Goal: Task Accomplishment & Management: Complete application form

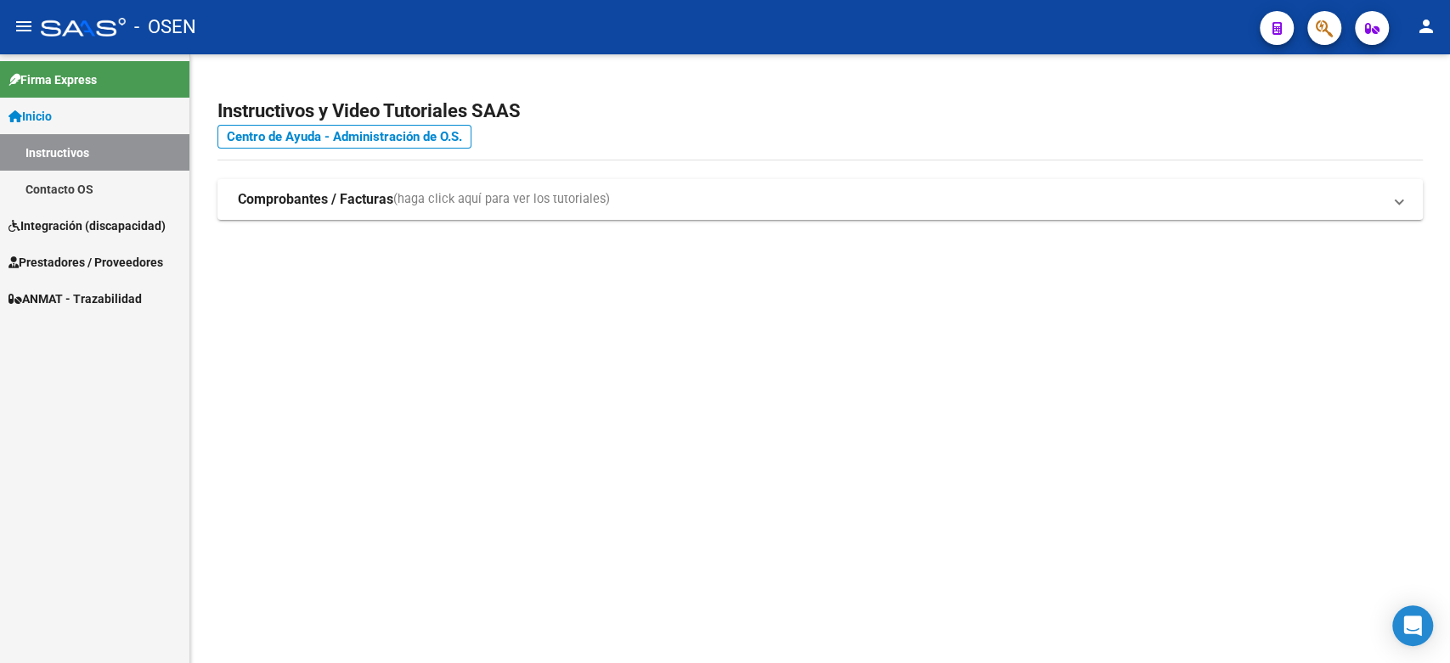
click at [62, 255] on span "Prestadores / Proveedores" at bounding box center [85, 262] width 155 height 19
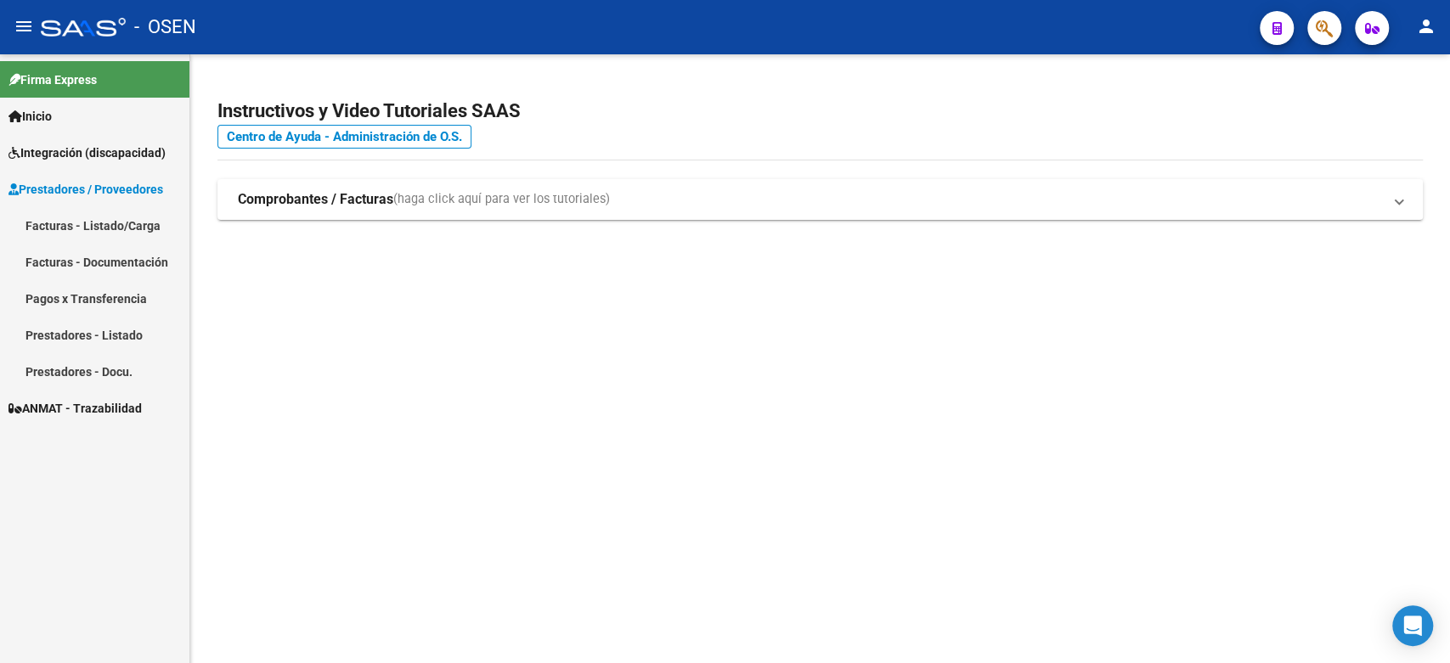
click at [95, 221] on link "Facturas - Listado/Carga" at bounding box center [94, 225] width 189 height 37
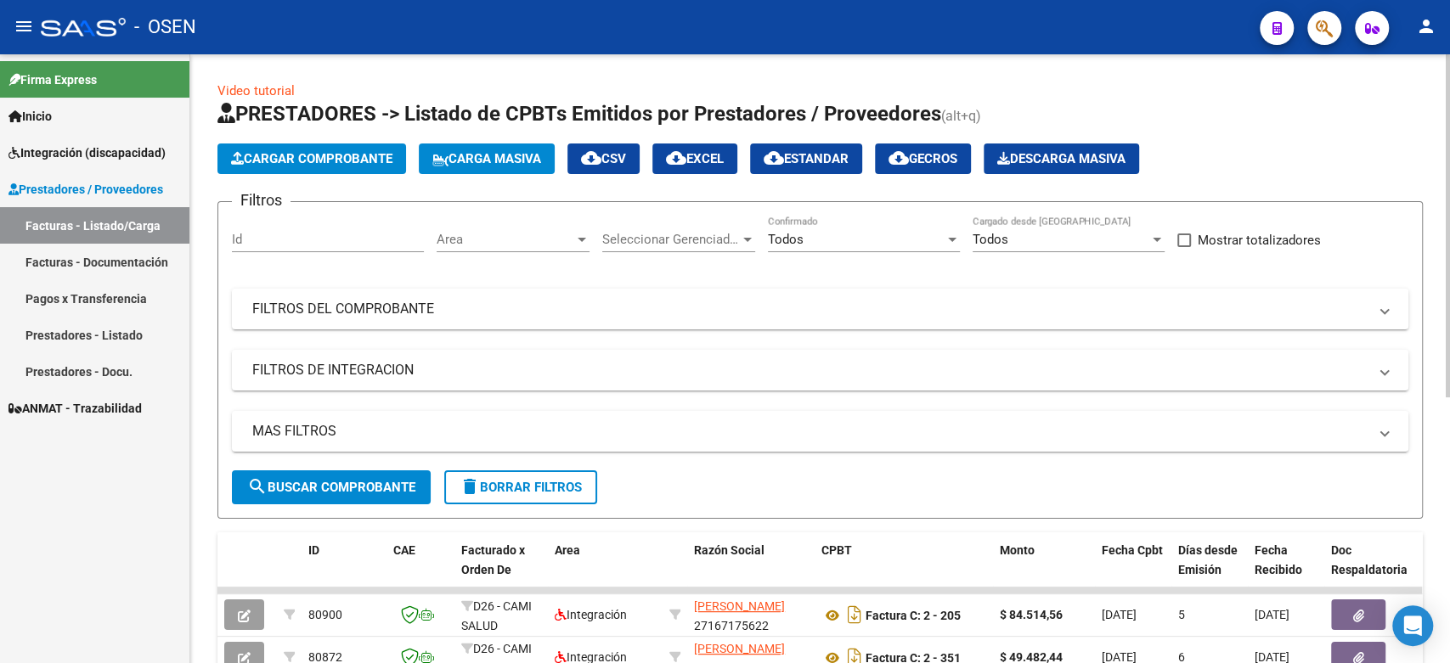
click at [289, 162] on span "Cargar Comprobante" at bounding box center [311, 158] width 161 height 15
click at [515, 155] on span "Carga Masiva" at bounding box center [486, 158] width 109 height 15
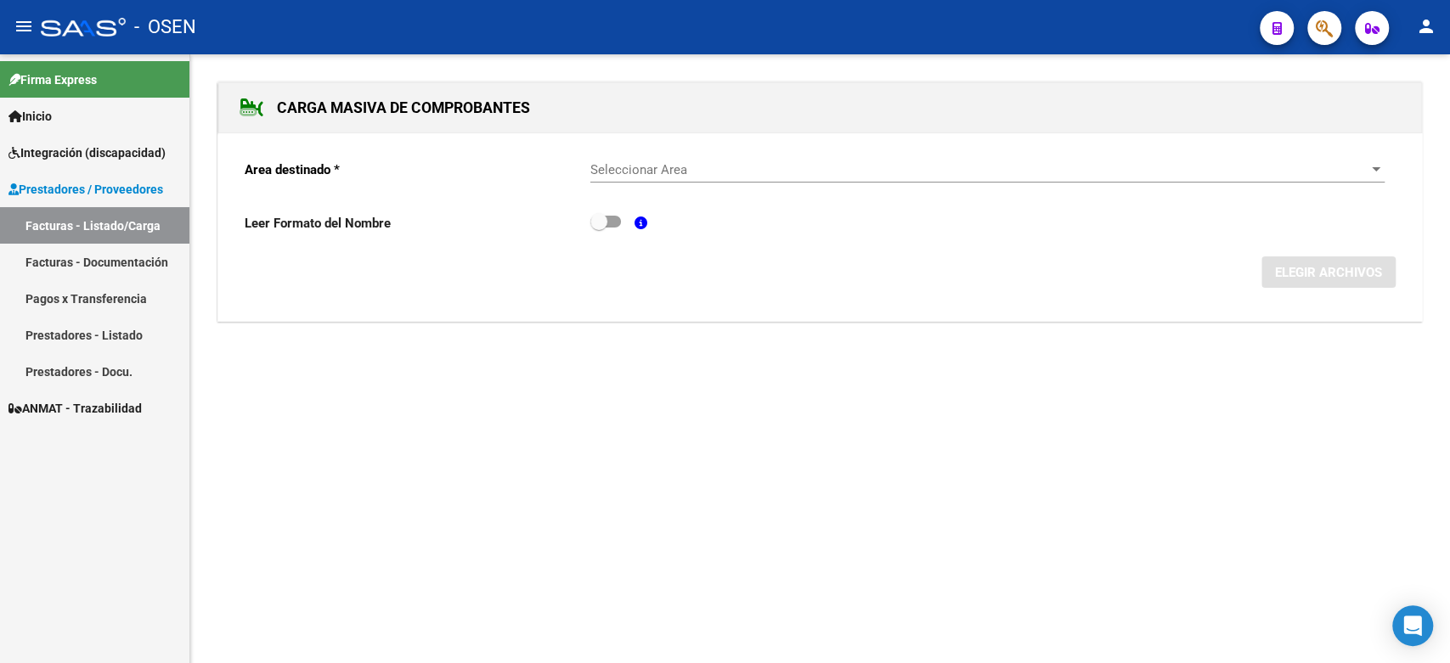
click at [718, 168] on span "Seleccionar Area" at bounding box center [979, 169] width 779 height 15
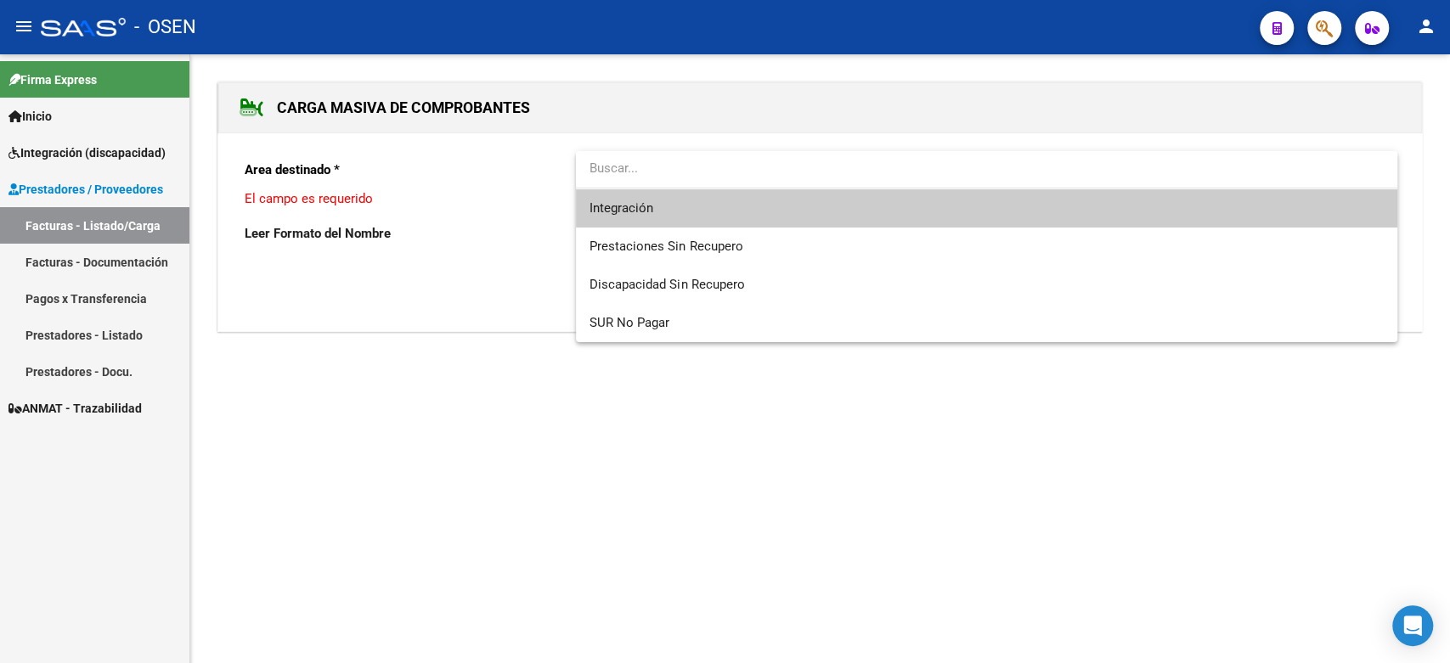
click at [679, 209] on span "Integración" at bounding box center [986, 208] width 794 height 38
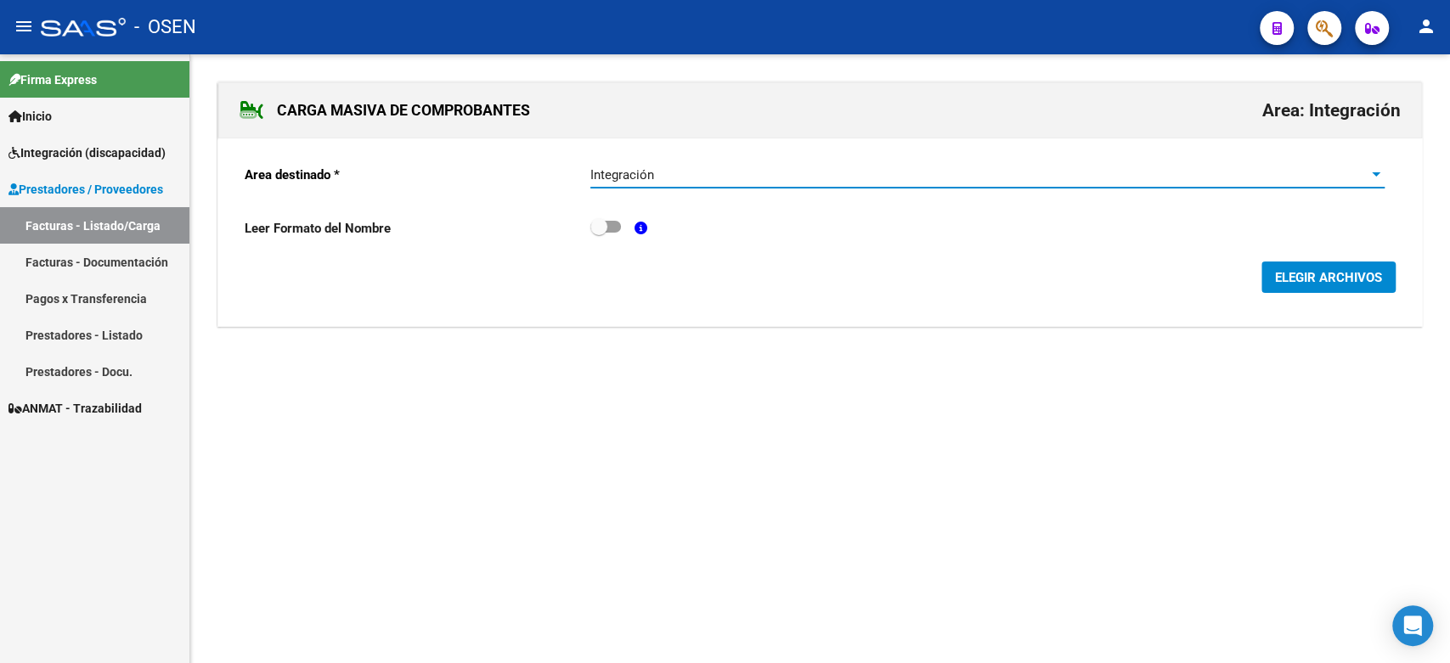
click at [1270, 274] on button "ELEGIR ARCHIVOS" at bounding box center [1328, 277] width 134 height 31
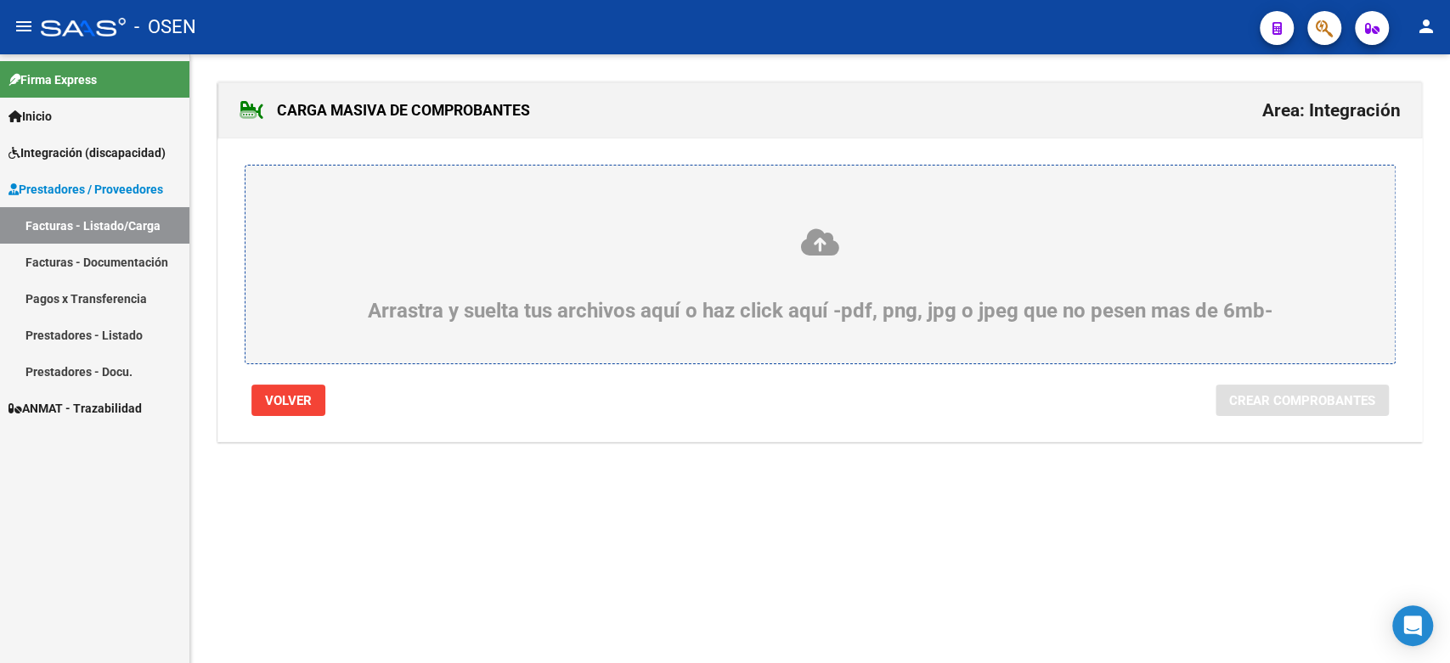
click at [391, 265] on div "Arrastra y suelta tus archivos aquí o haz click aquí -pdf, png, jpg o jpeg que …" at bounding box center [819, 275] width 1067 height 96
click at [0, 0] on input "Arrastra y suelta tus archivos aquí o haz click aquí -pdf, png, jpg o jpeg que …" at bounding box center [0, 0] width 0 height 0
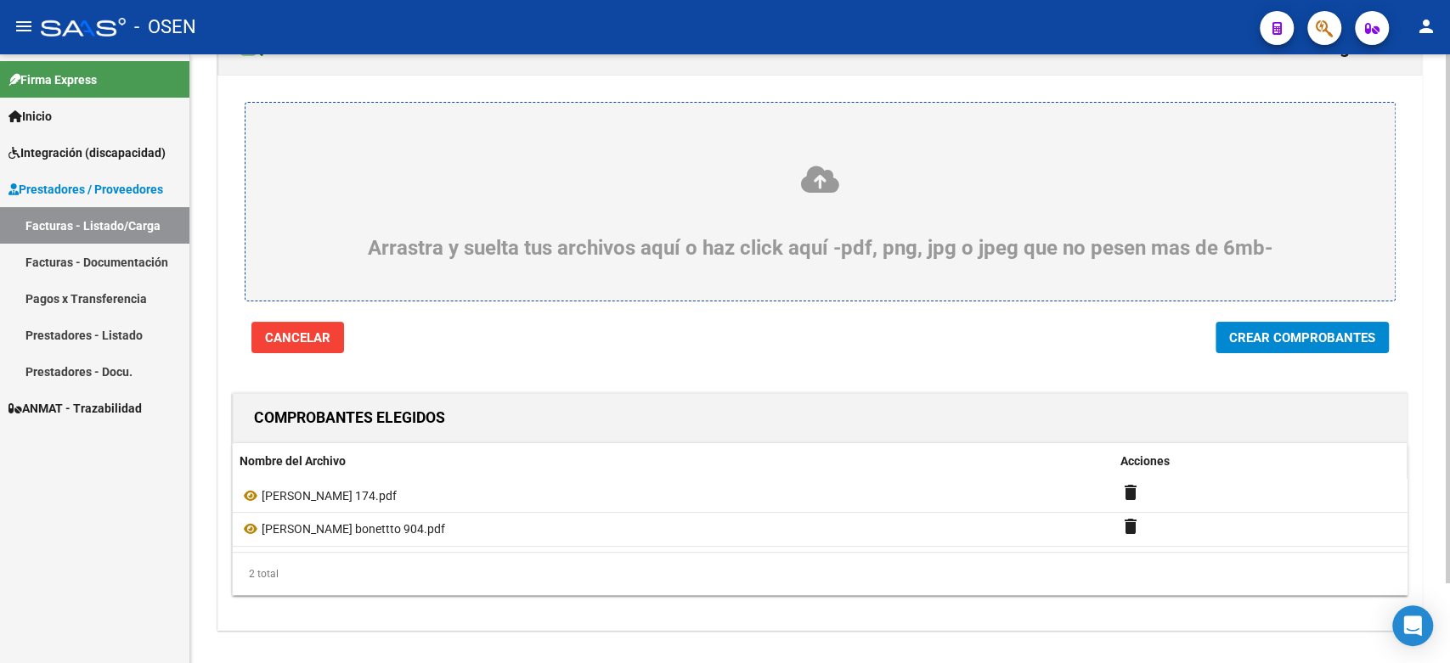
scroll to position [91, 0]
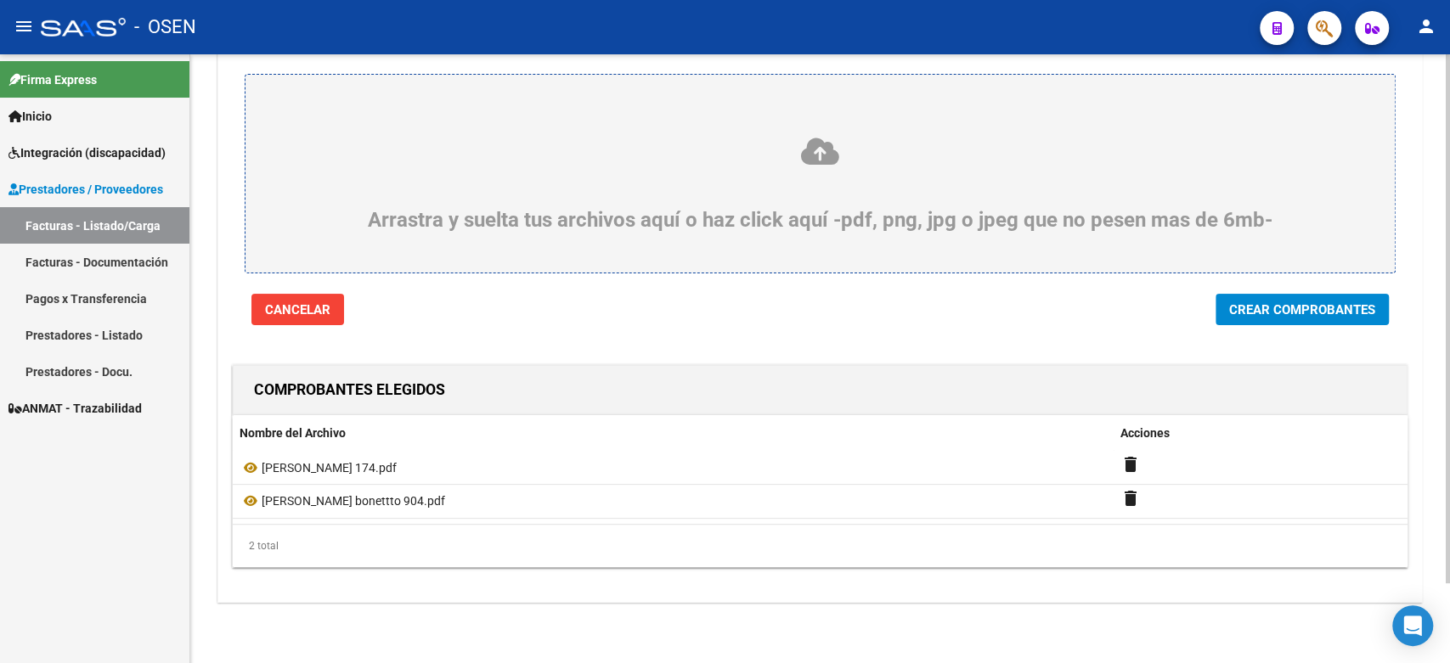
click at [1336, 297] on button "Crear Comprobantes" at bounding box center [1301, 309] width 173 height 31
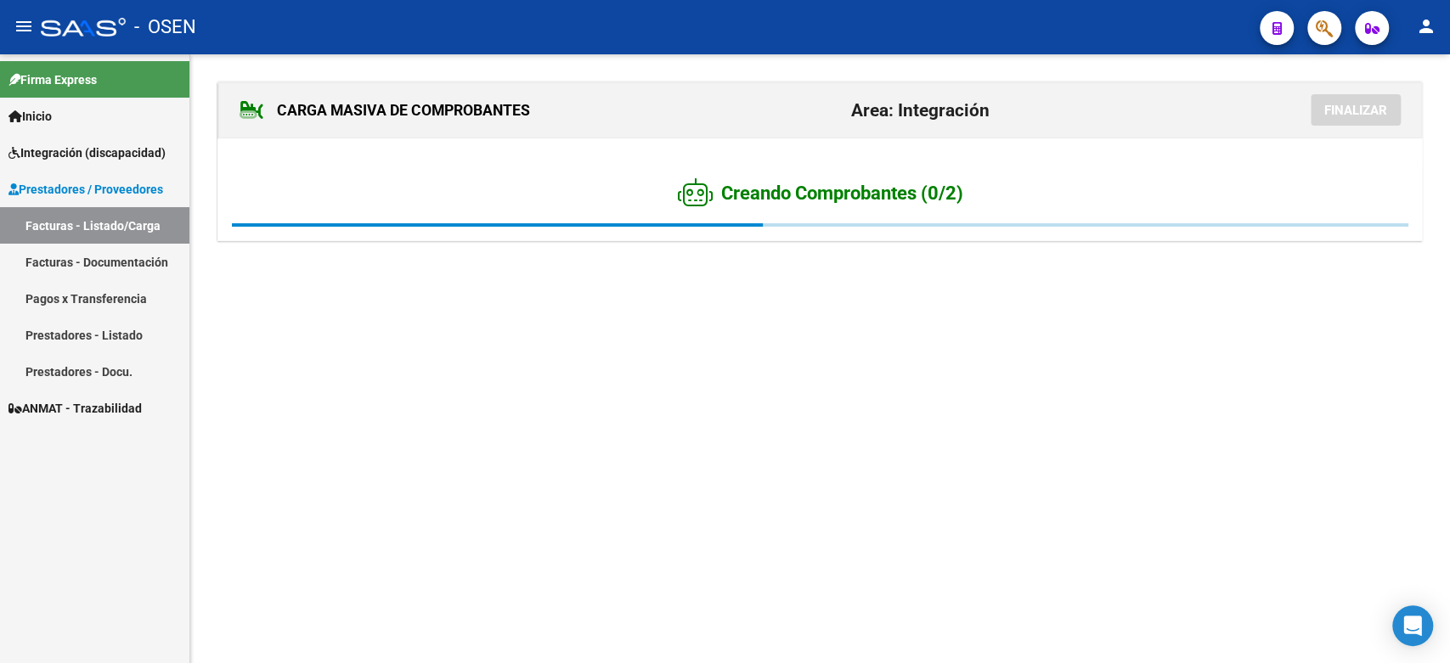
scroll to position [0, 0]
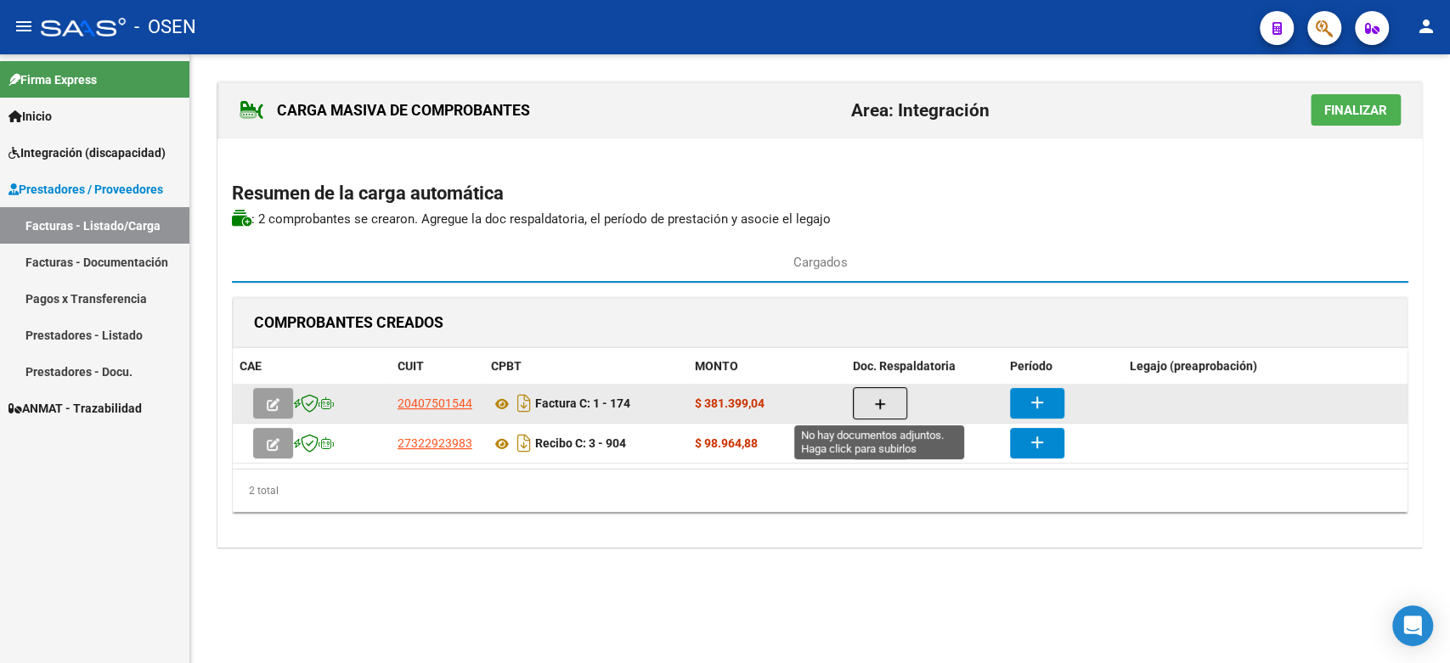
click at [888, 403] on button "button" at bounding box center [880, 403] width 54 height 32
click at [887, 403] on button "button" at bounding box center [880, 403] width 54 height 32
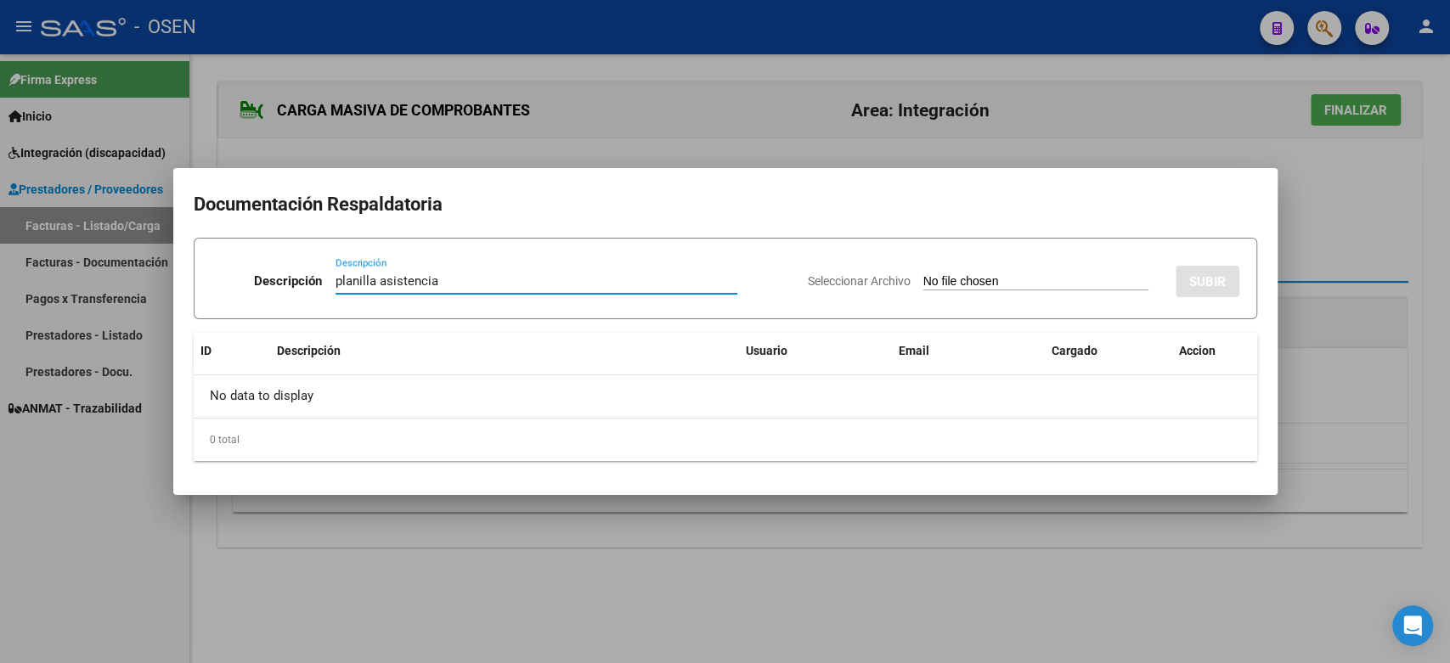
type input "planilla asistencia"
click at [968, 277] on input "Seleccionar Archivo" at bounding box center [1035, 282] width 225 height 16
type input "C:\fakepath\[PERSON_NAME] 174 planilla.pdf"
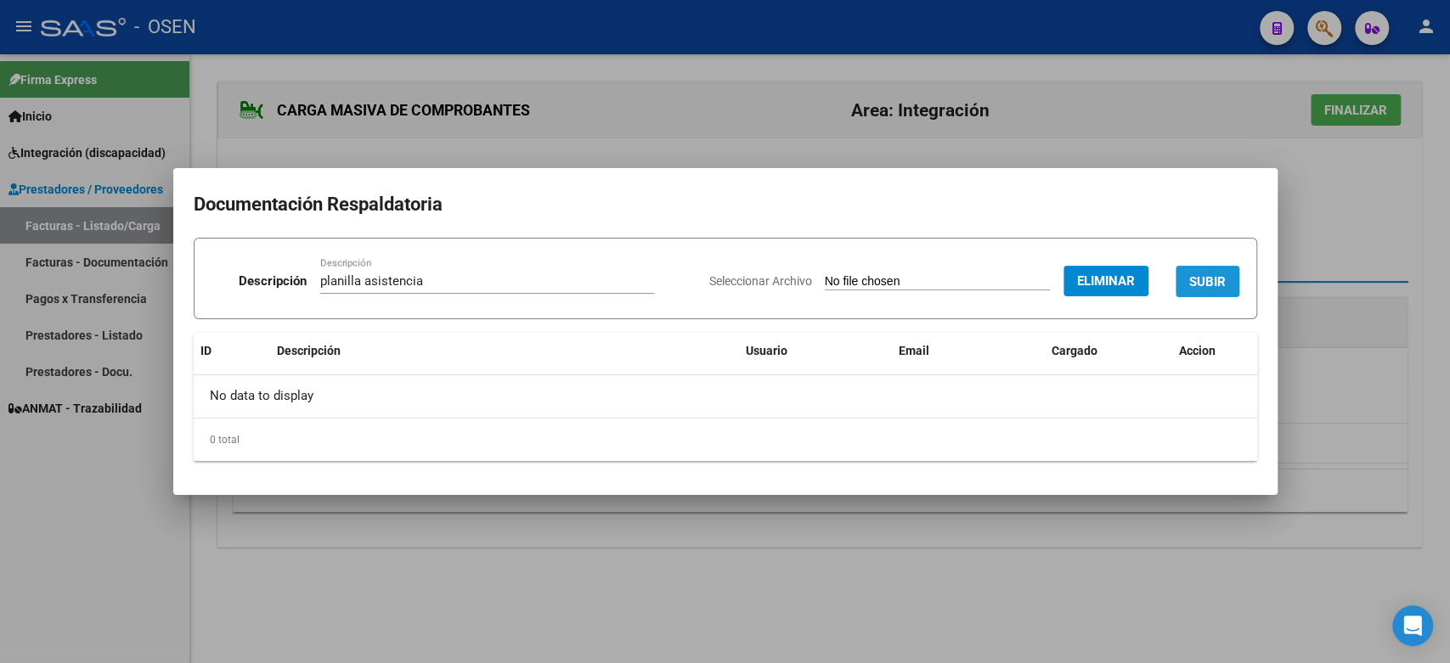
click at [1209, 273] on span "SUBIR" at bounding box center [1207, 280] width 37 height 15
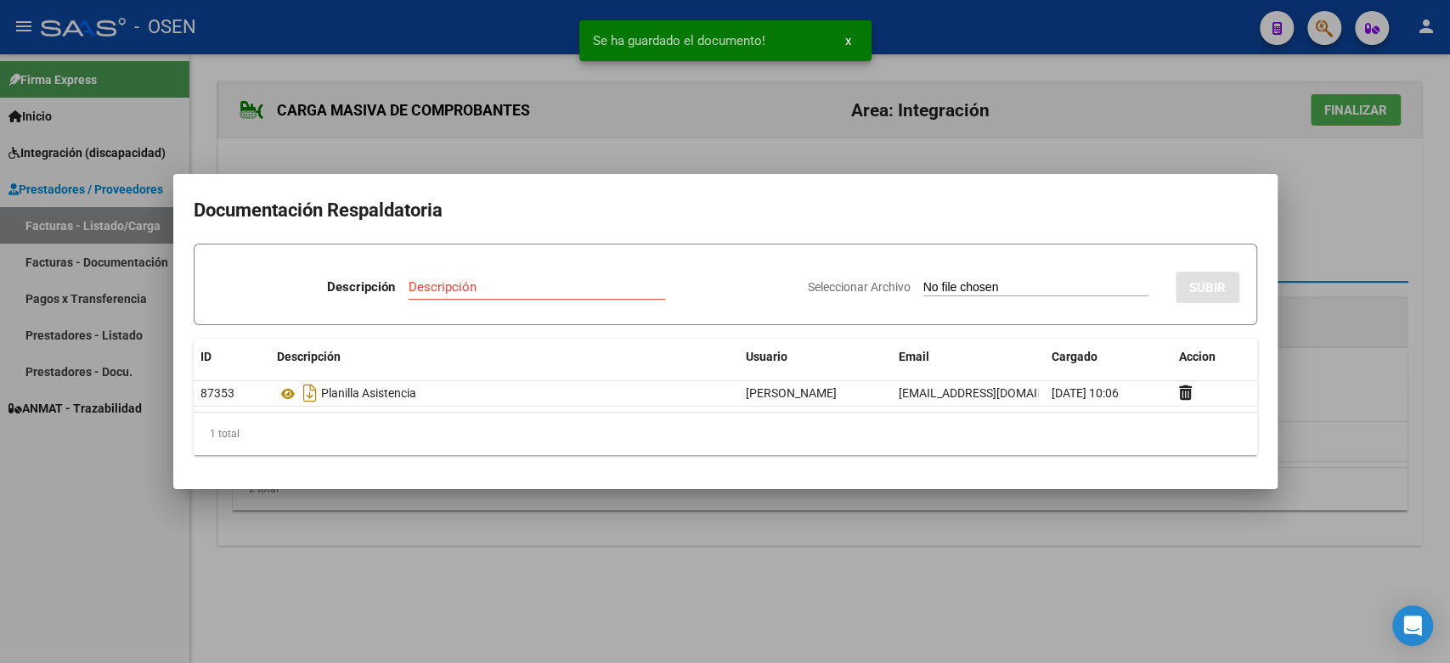
click at [1358, 301] on div at bounding box center [725, 331] width 1450 height 663
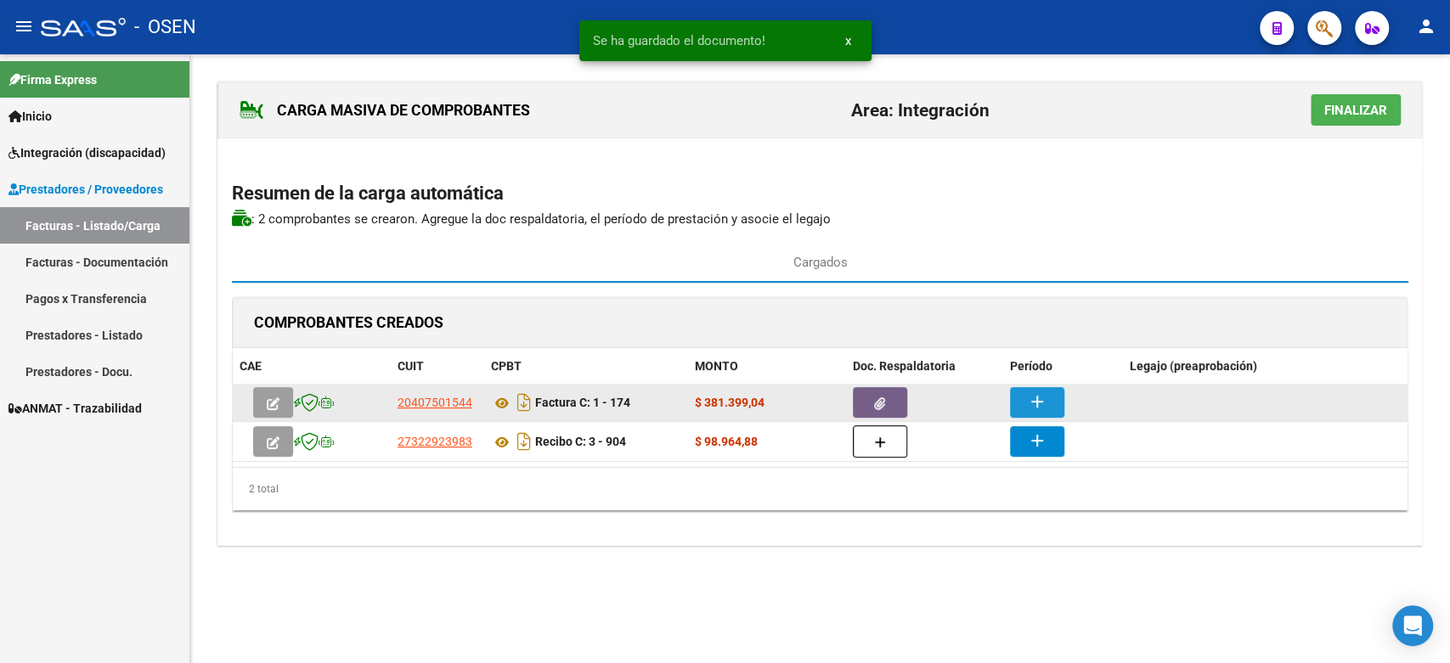
click at [1039, 399] on mat-icon "add" at bounding box center [1037, 401] width 20 height 20
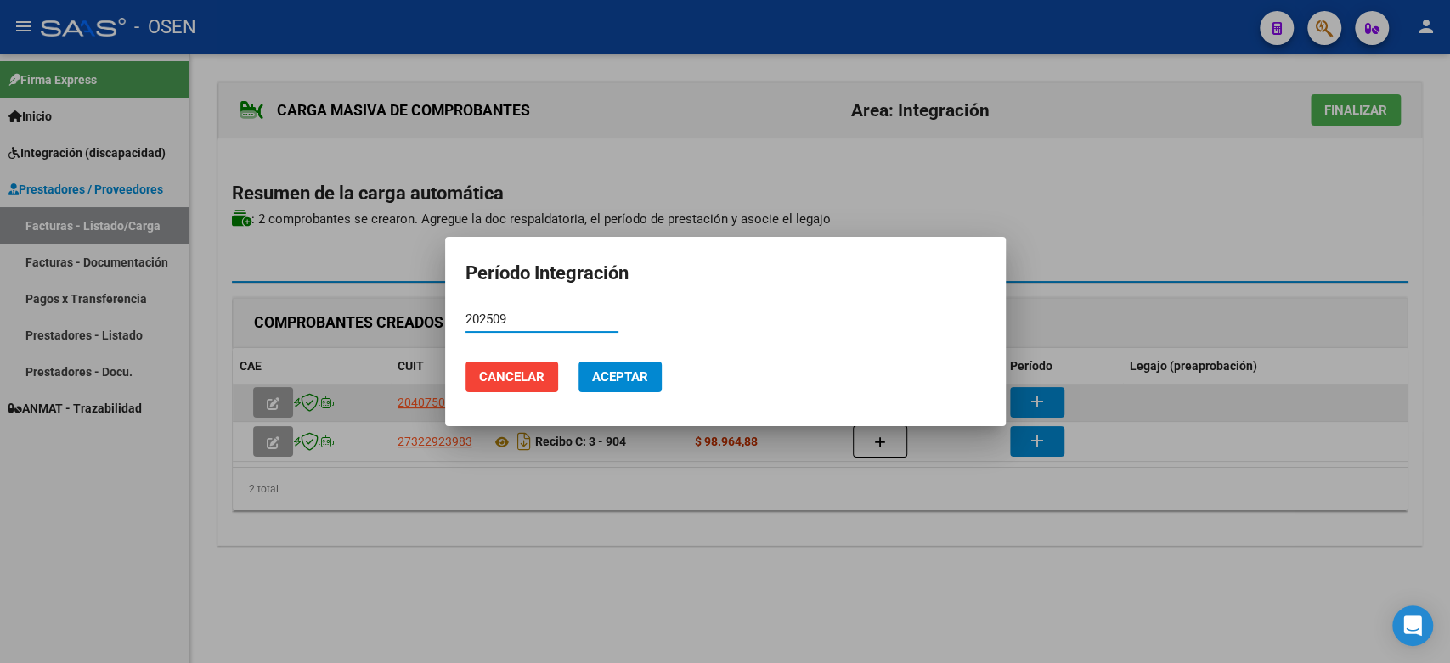
type input "202509"
click at [578, 362] on button "Aceptar" at bounding box center [619, 377] width 83 height 31
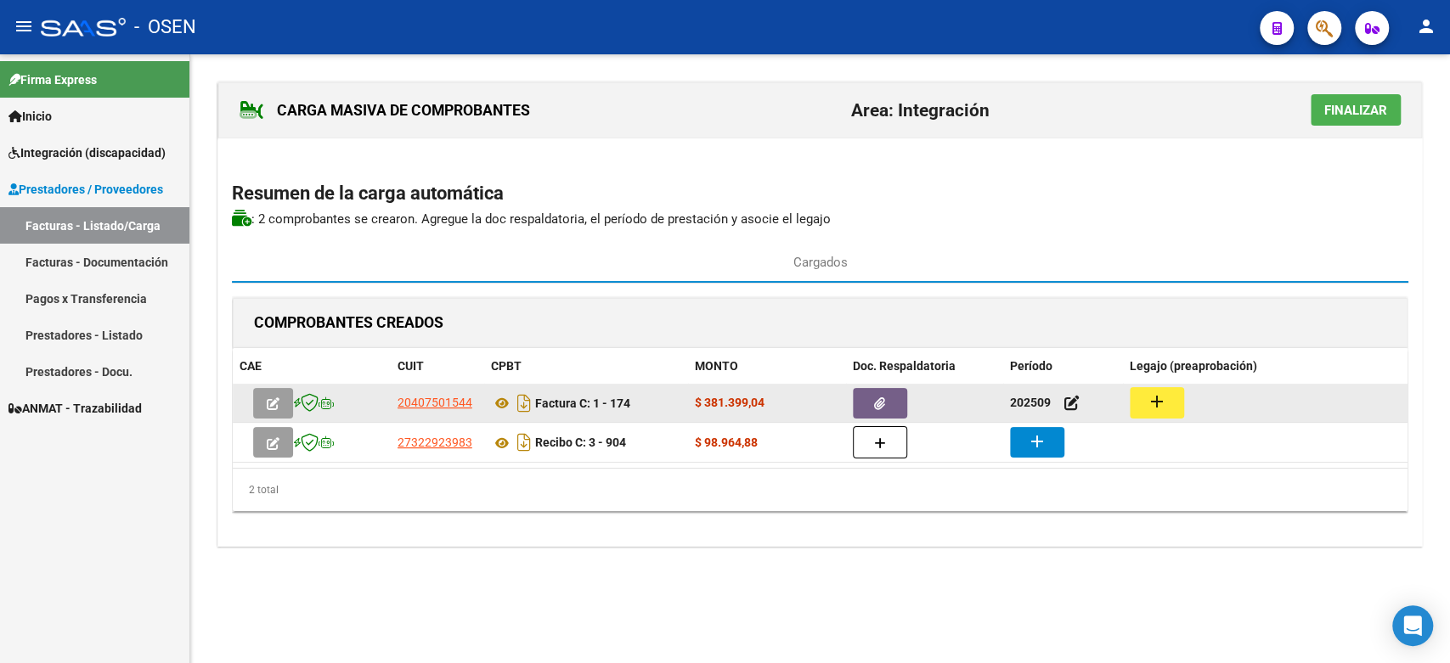
click at [1166, 387] on button "add" at bounding box center [1156, 402] width 54 height 31
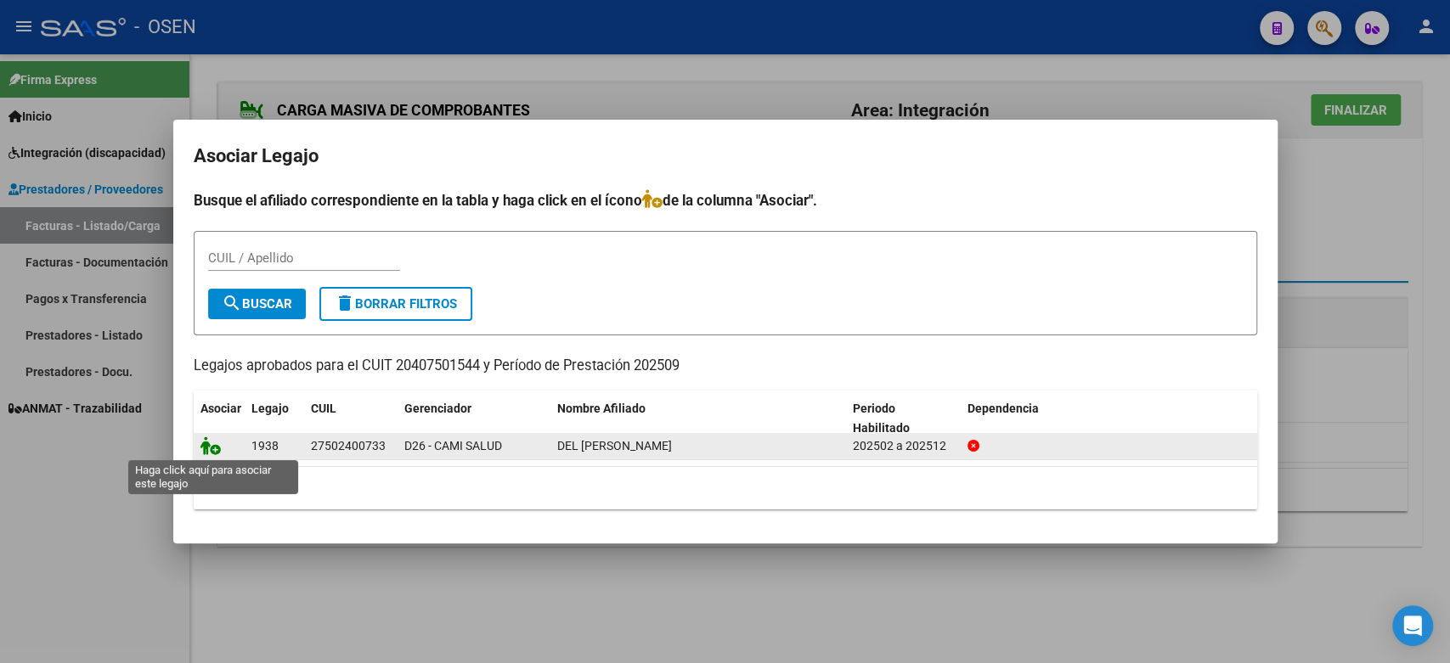
click at [209, 444] on icon at bounding box center [210, 445] width 20 height 19
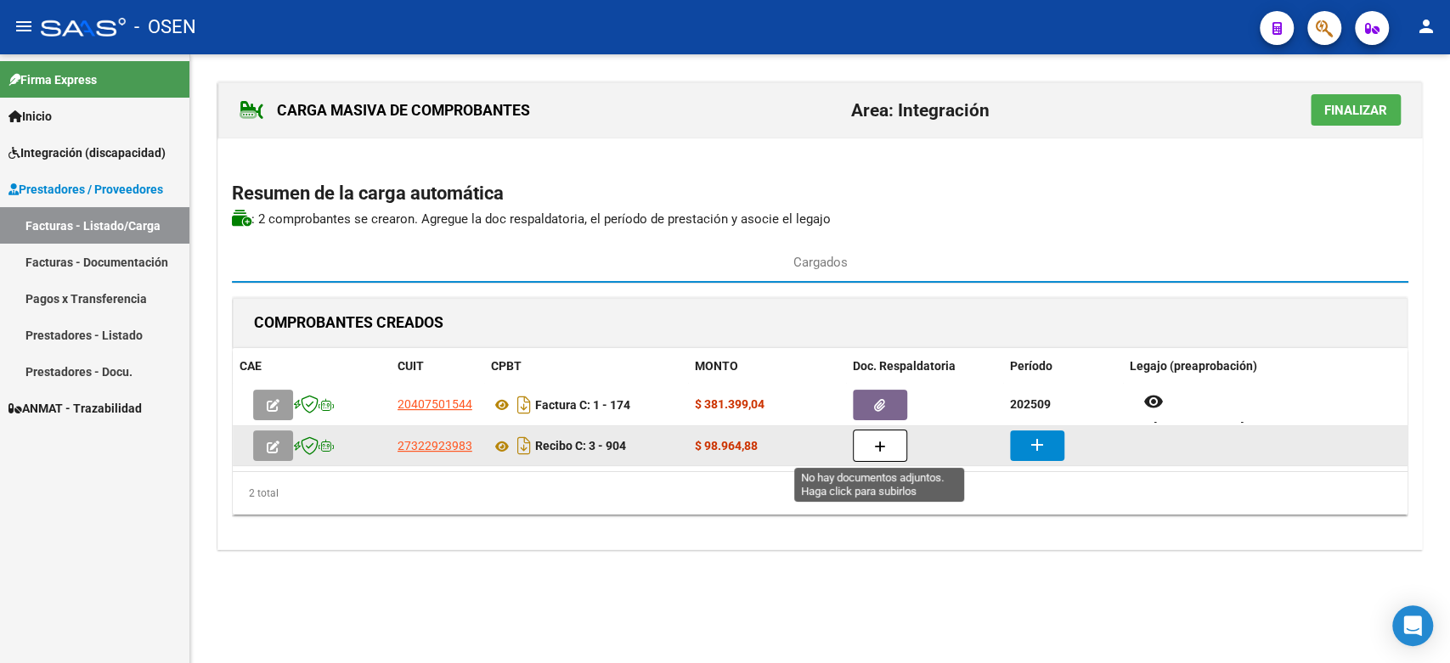
click at [876, 444] on icon "button" at bounding box center [880, 447] width 12 height 13
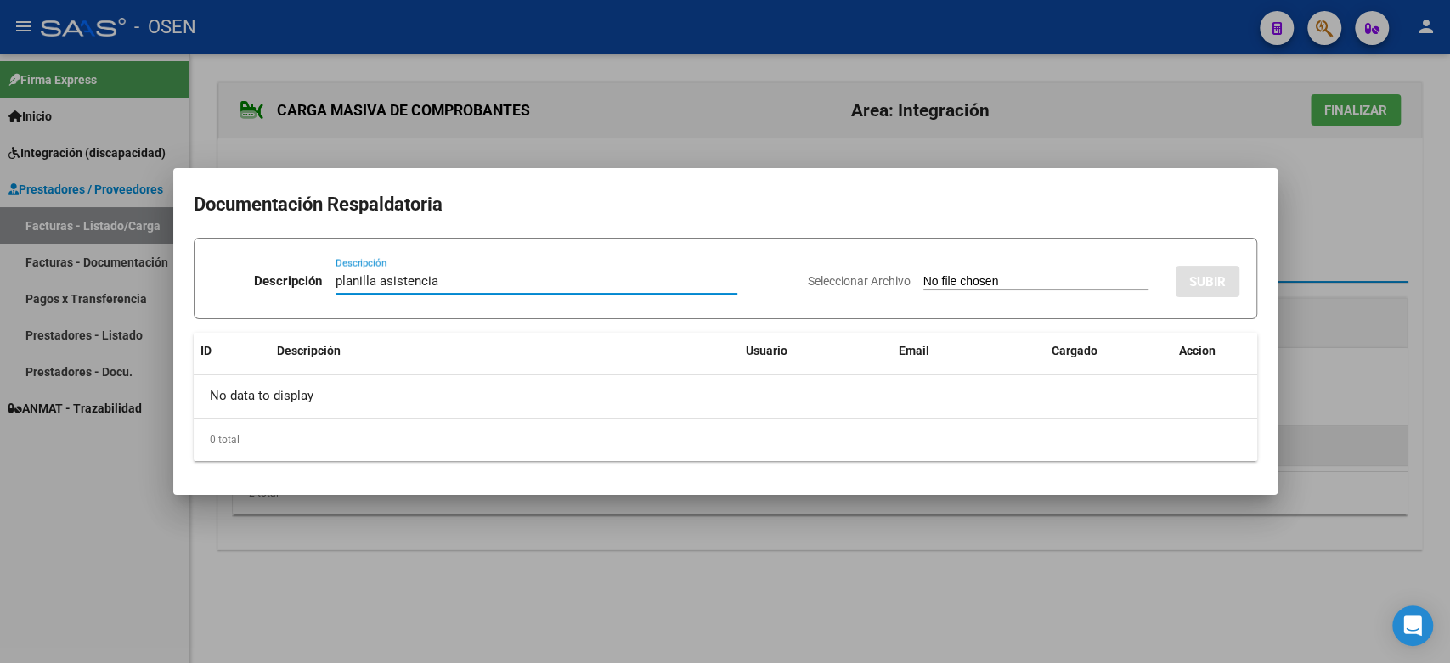
type input "planilla asistencia"
click at [923, 274] on input "Seleccionar Archivo" at bounding box center [1035, 282] width 225 height 16
type input "C:\fakepath\[PERSON_NAME] 904 planilla.pdf"
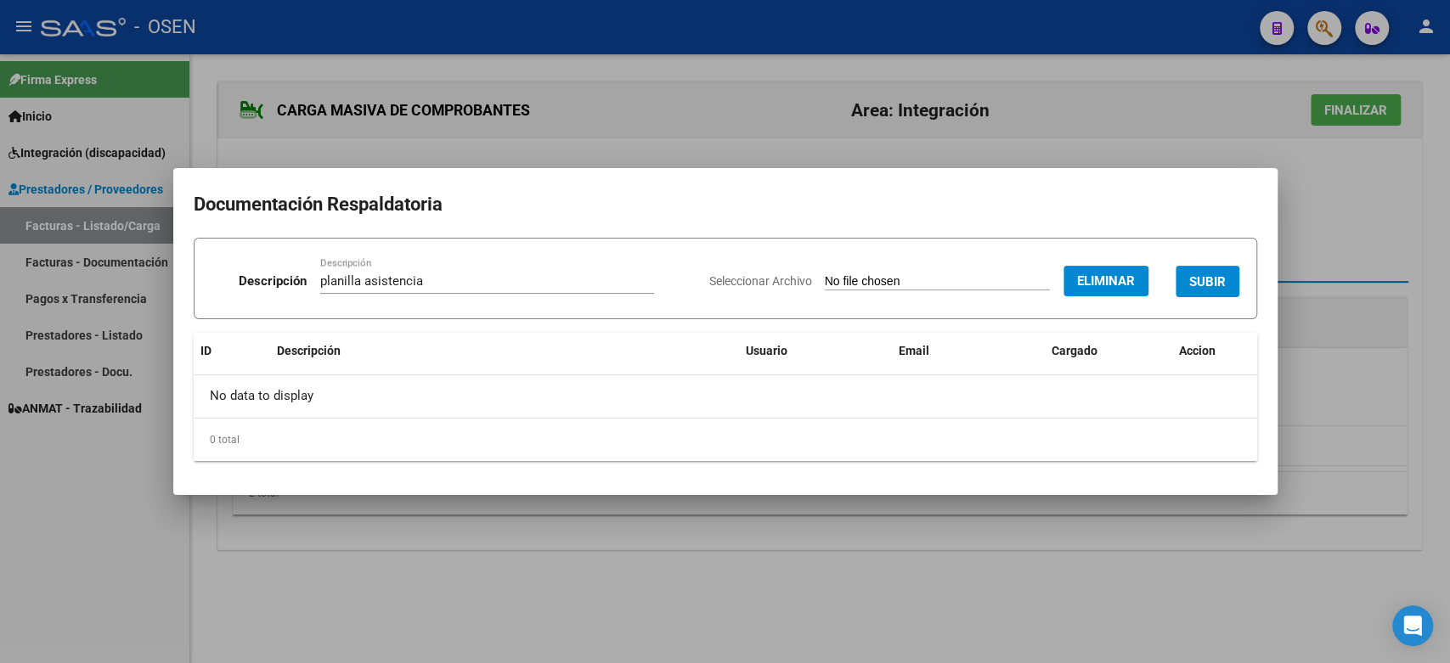
click at [1214, 272] on button "SUBIR" at bounding box center [1207, 281] width 64 height 31
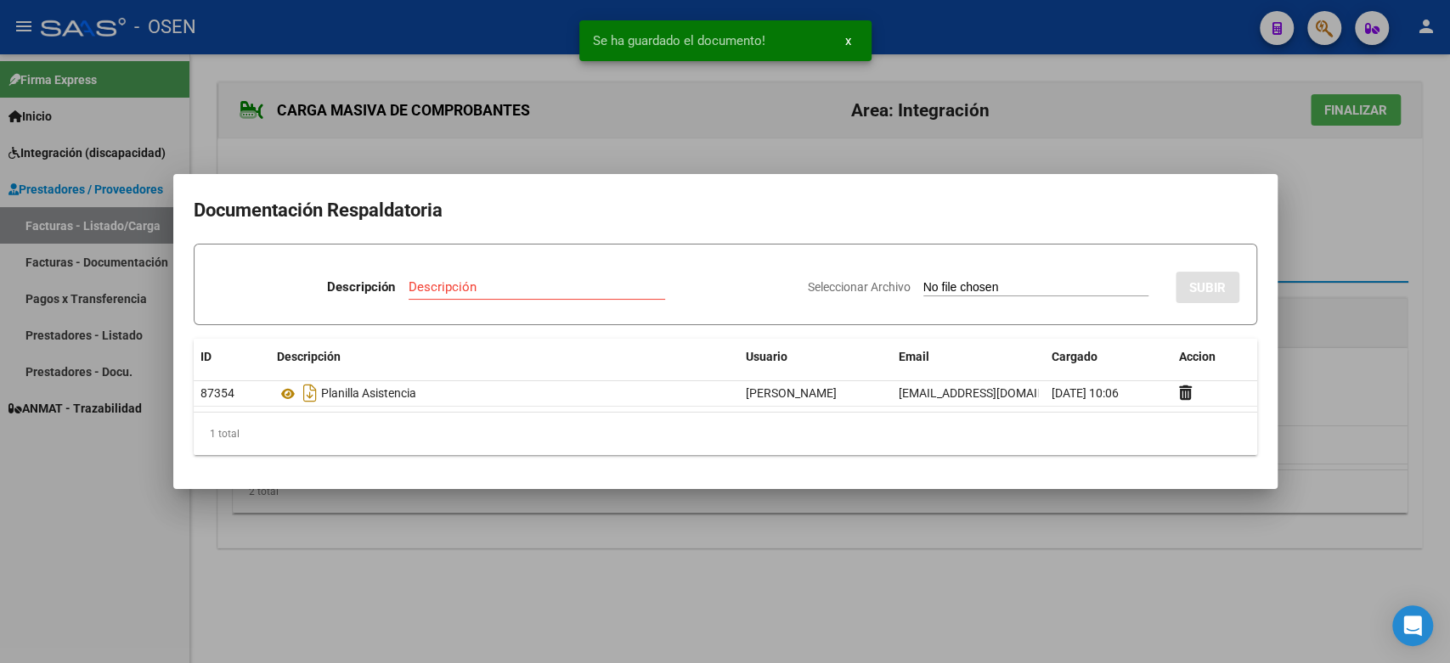
click at [1325, 406] on div at bounding box center [725, 331] width 1450 height 663
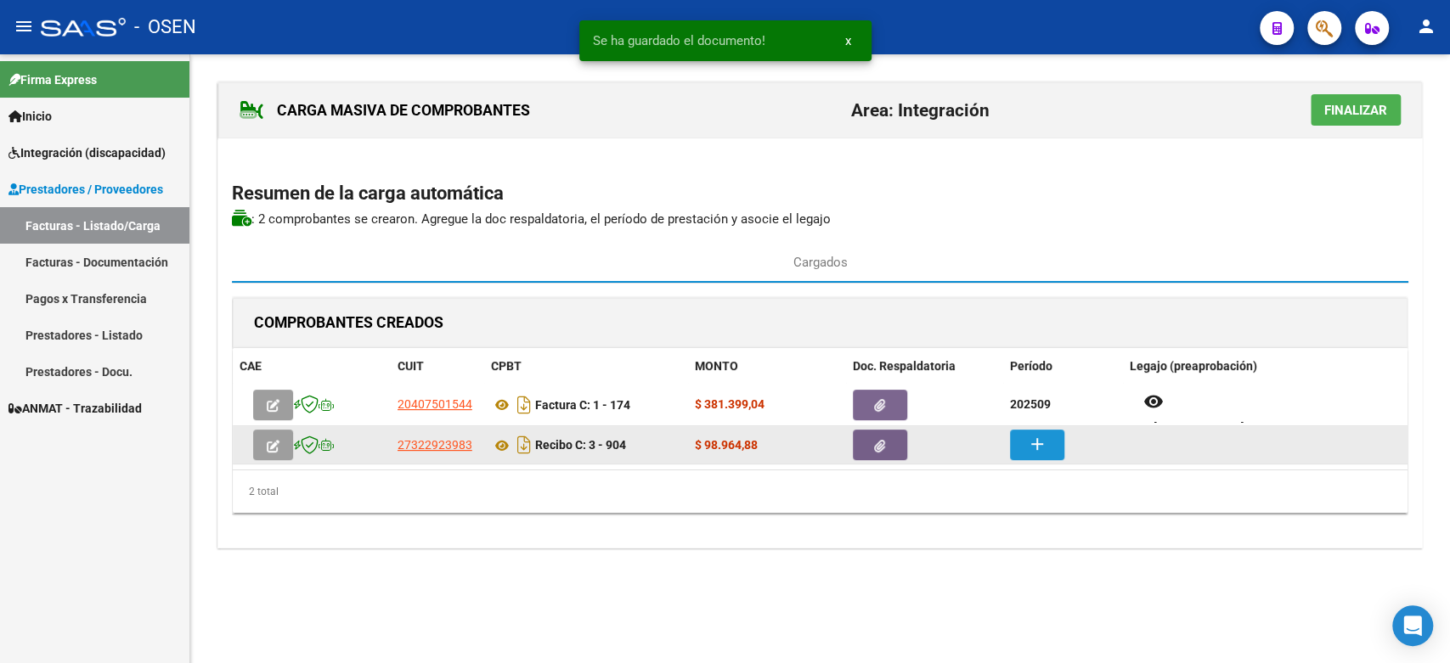
click at [1049, 442] on button "add" at bounding box center [1037, 445] width 54 height 31
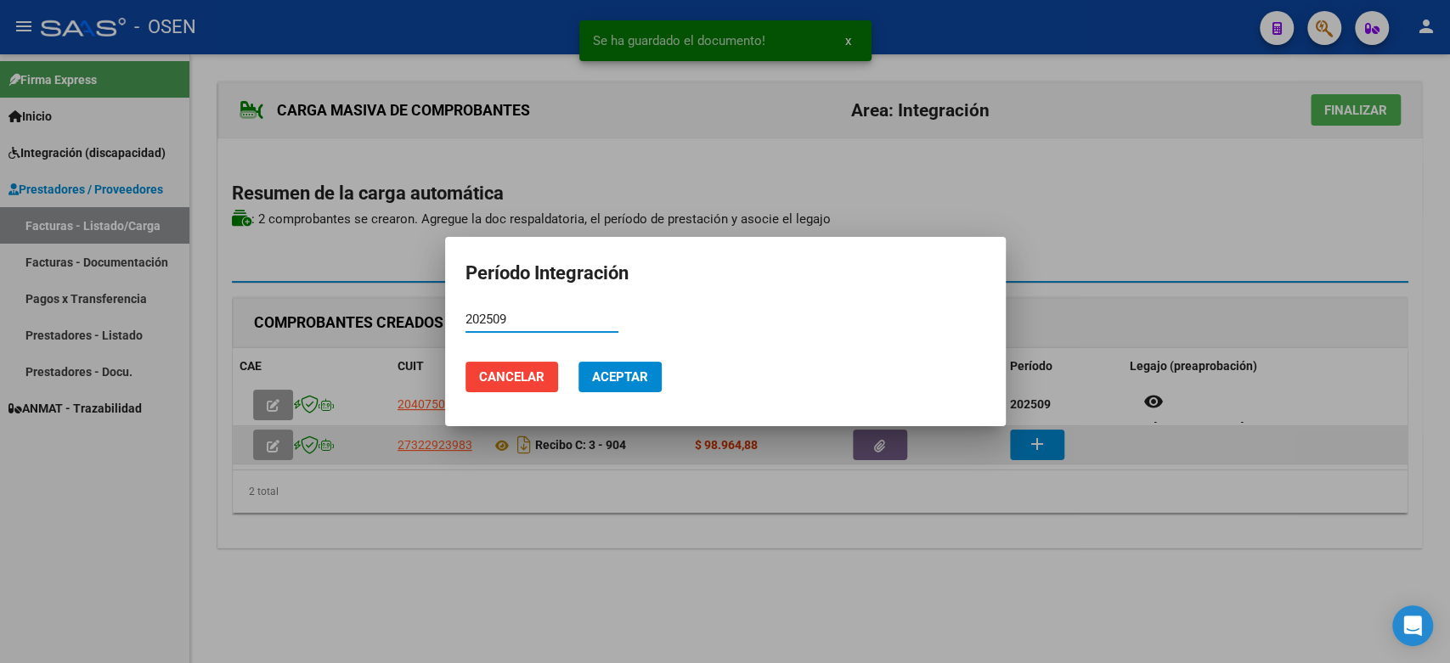
type input "202509"
click at [578, 362] on button "Aceptar" at bounding box center [619, 377] width 83 height 31
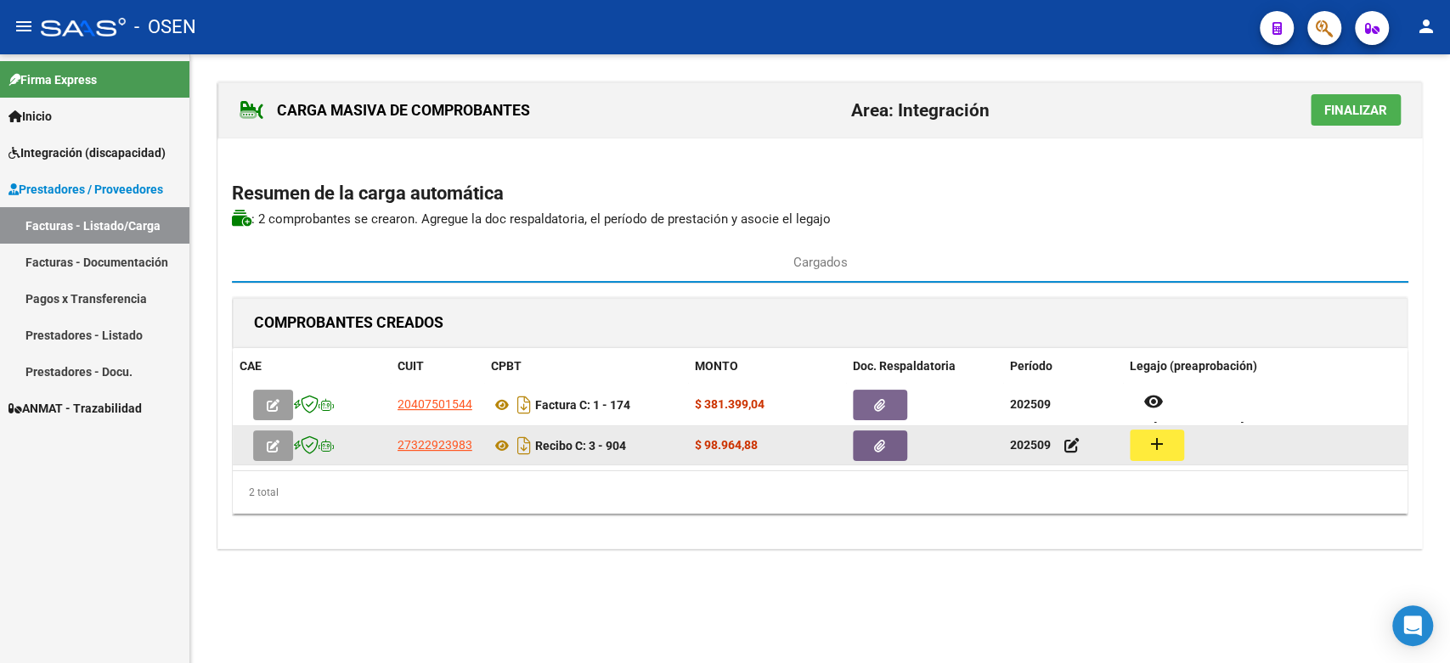
click at [1162, 449] on mat-icon "add" at bounding box center [1156, 444] width 20 height 20
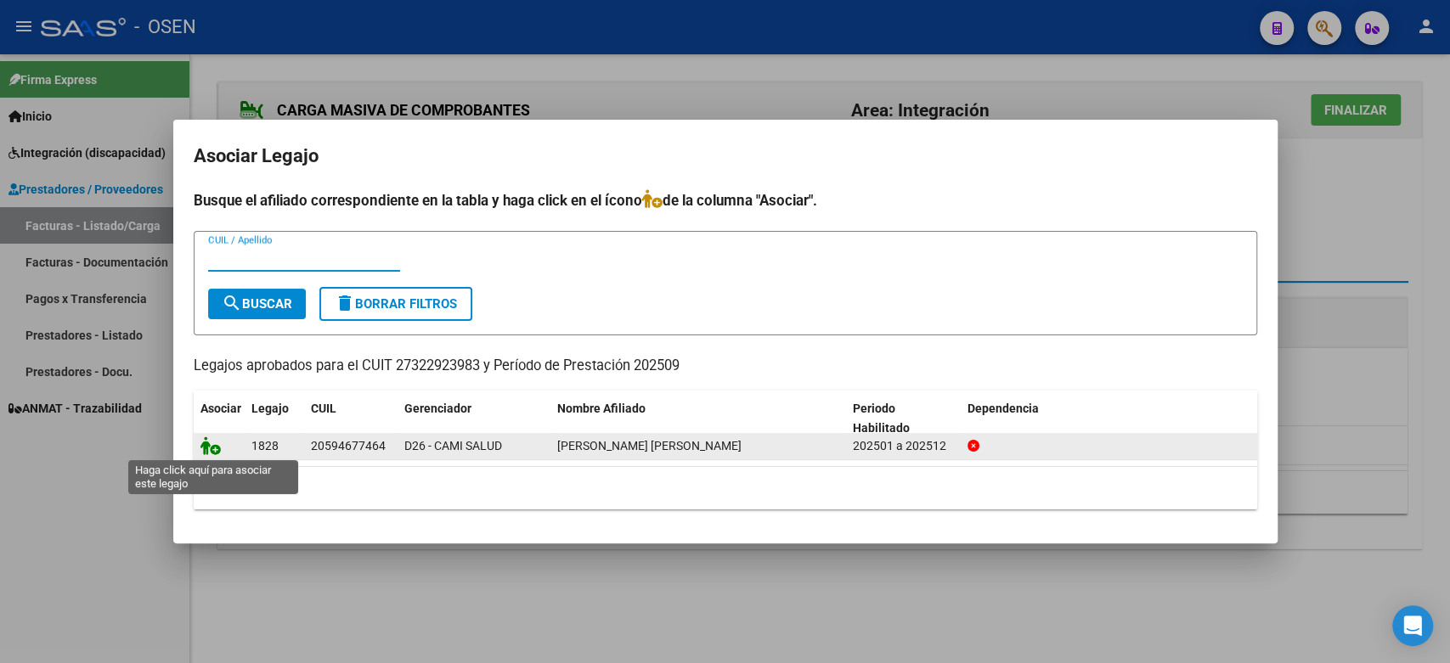
click at [204, 442] on icon at bounding box center [210, 445] width 20 height 19
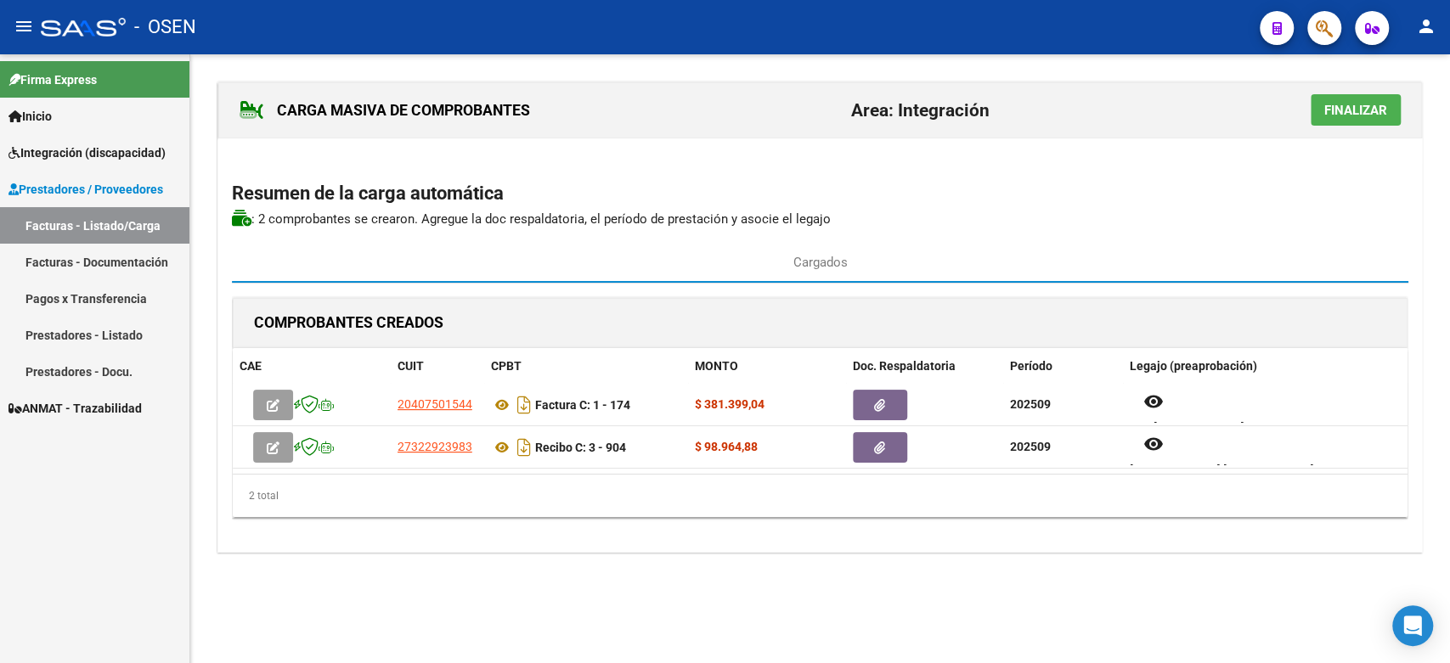
click at [1250, 501] on div "2 total" at bounding box center [820, 496] width 1174 height 42
drag, startPoint x: 1362, startPoint y: 118, endPoint x: 1304, endPoint y: 121, distance: 58.6
click at [1362, 119] on button "Finalizar" at bounding box center [1355, 109] width 90 height 31
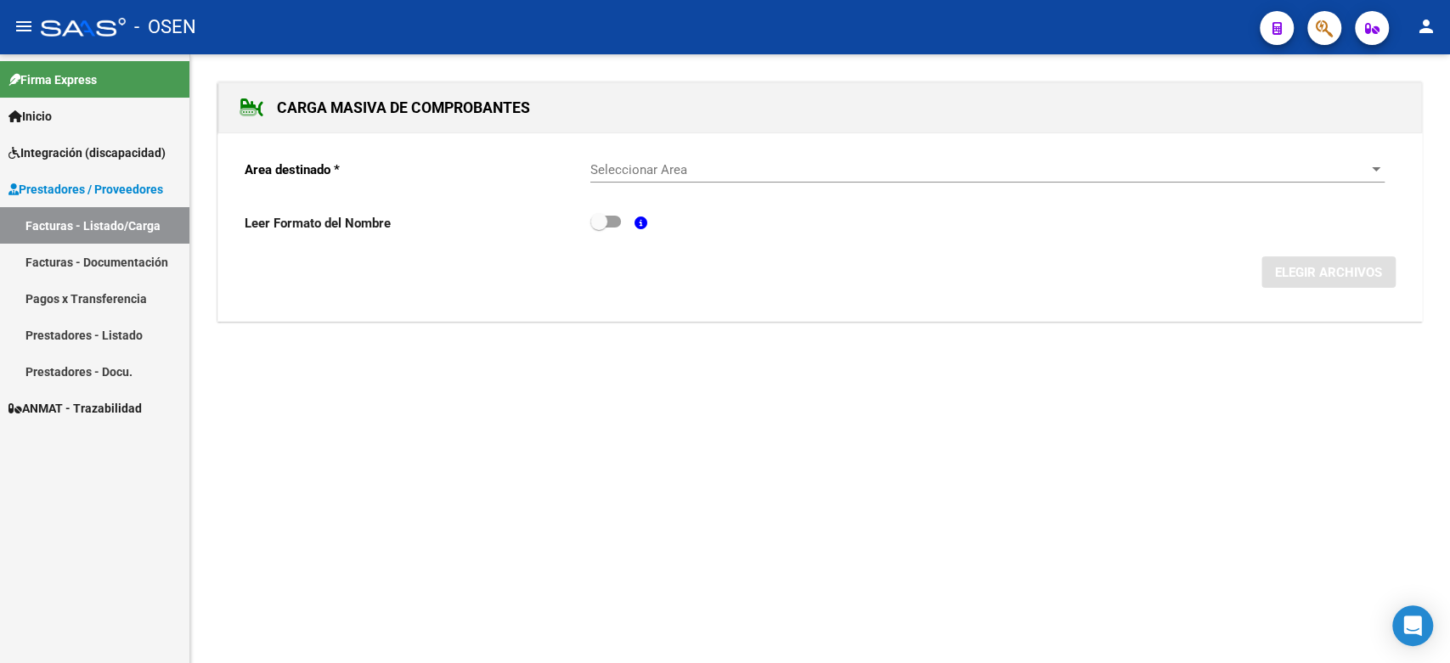
click at [47, 255] on link "Facturas - Documentación" at bounding box center [94, 262] width 189 height 37
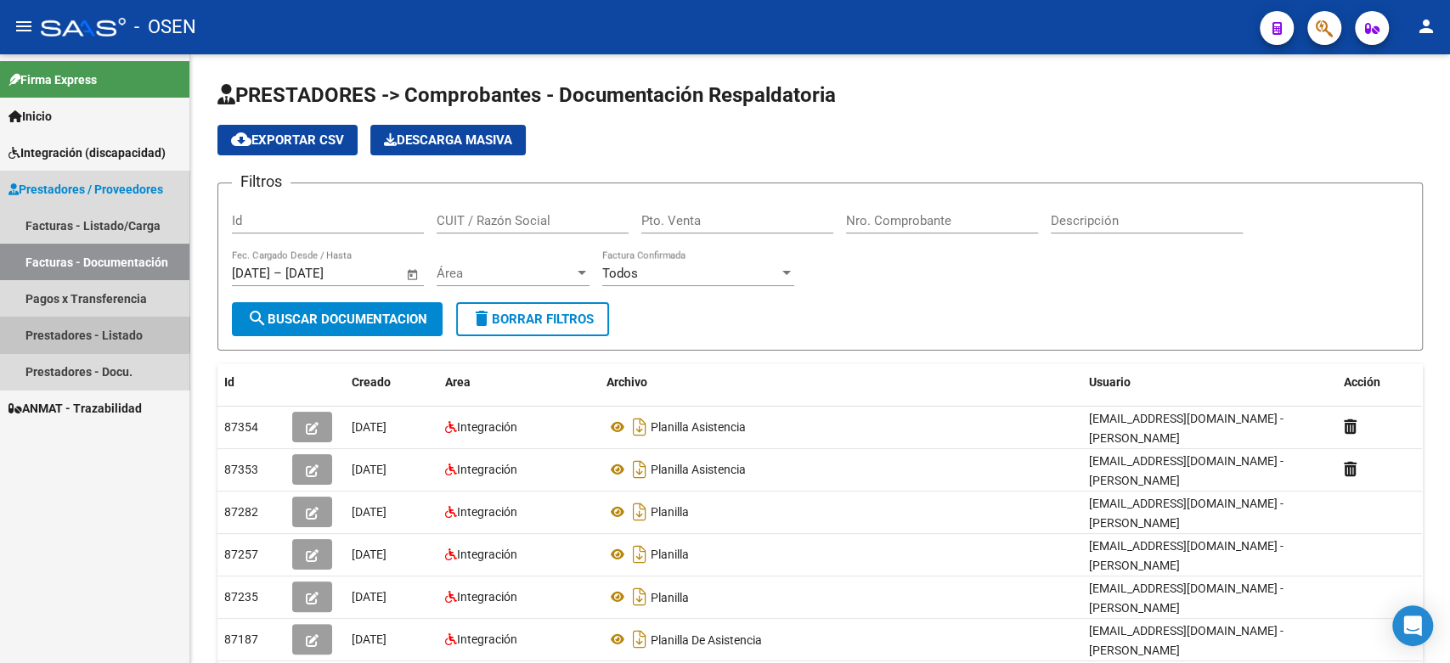
click at [56, 324] on link "Prestadores - Listado" at bounding box center [94, 335] width 189 height 37
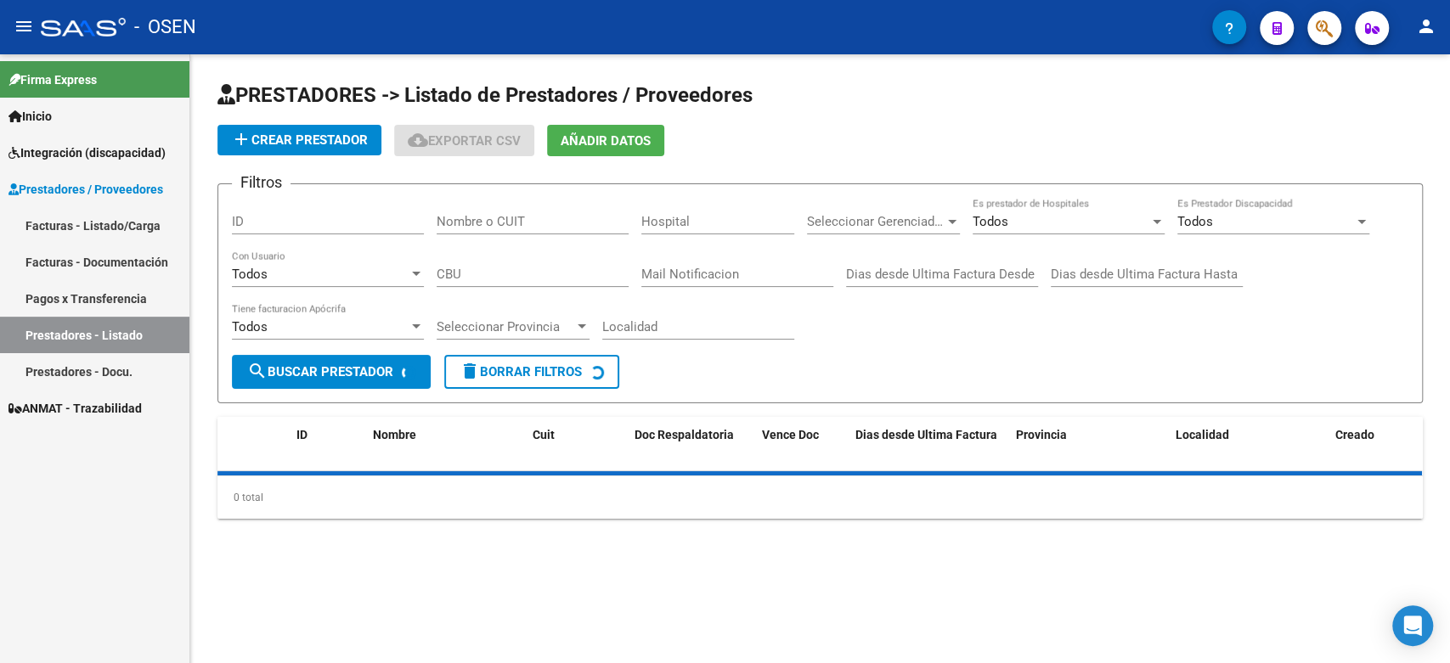
click at [73, 264] on link "Facturas - Documentación" at bounding box center [94, 262] width 189 height 37
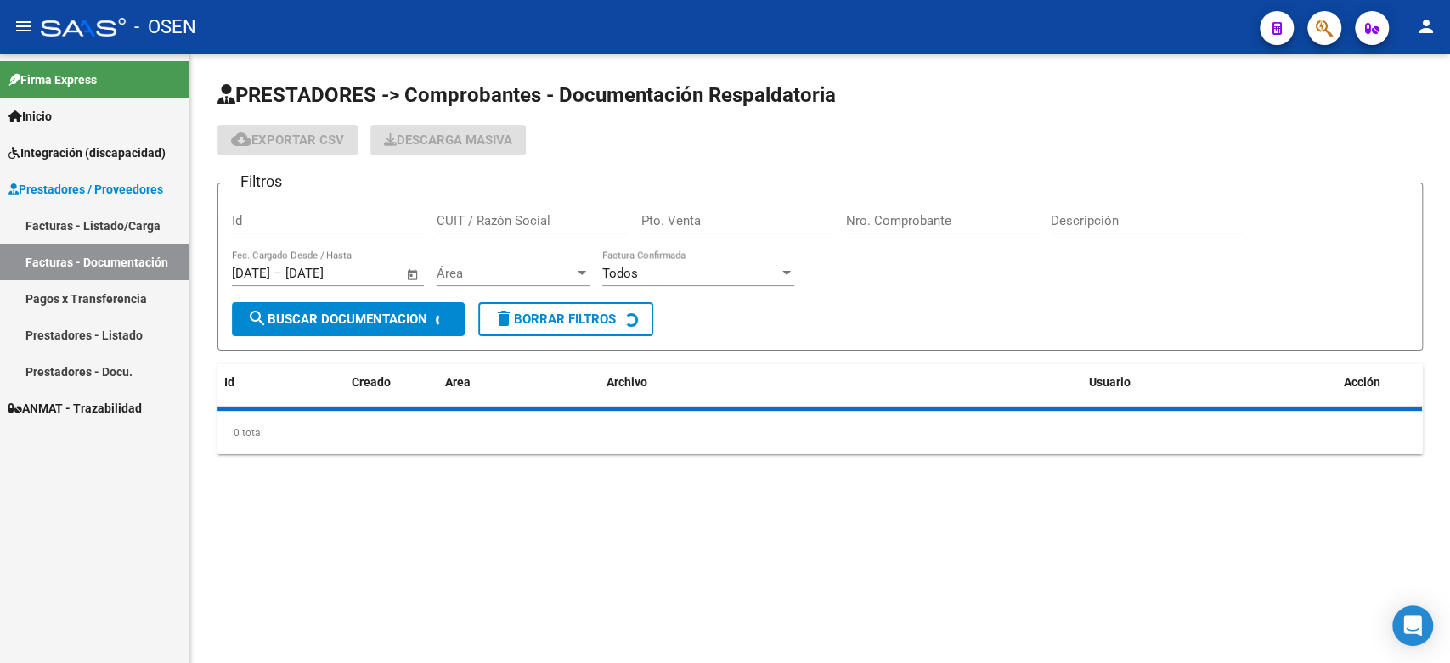
click at [82, 222] on link "Facturas - Listado/Carga" at bounding box center [94, 225] width 189 height 37
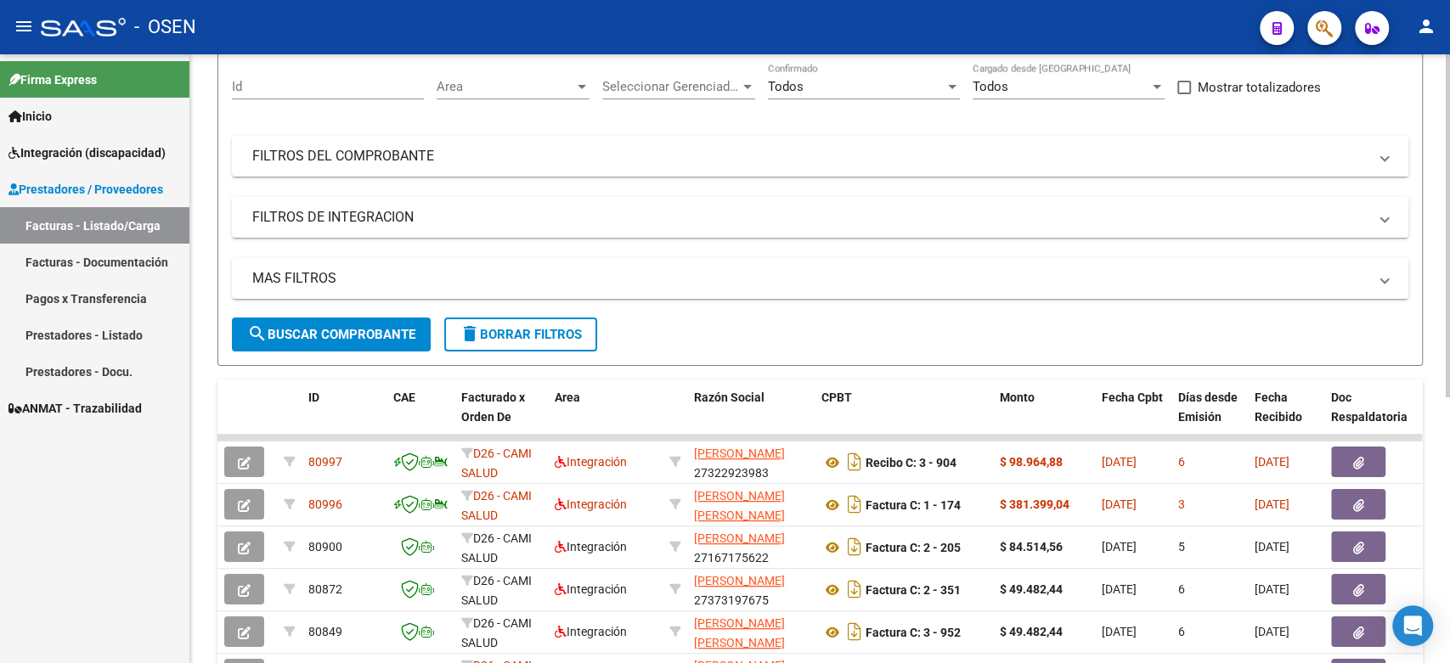
scroll to position [189, 0]
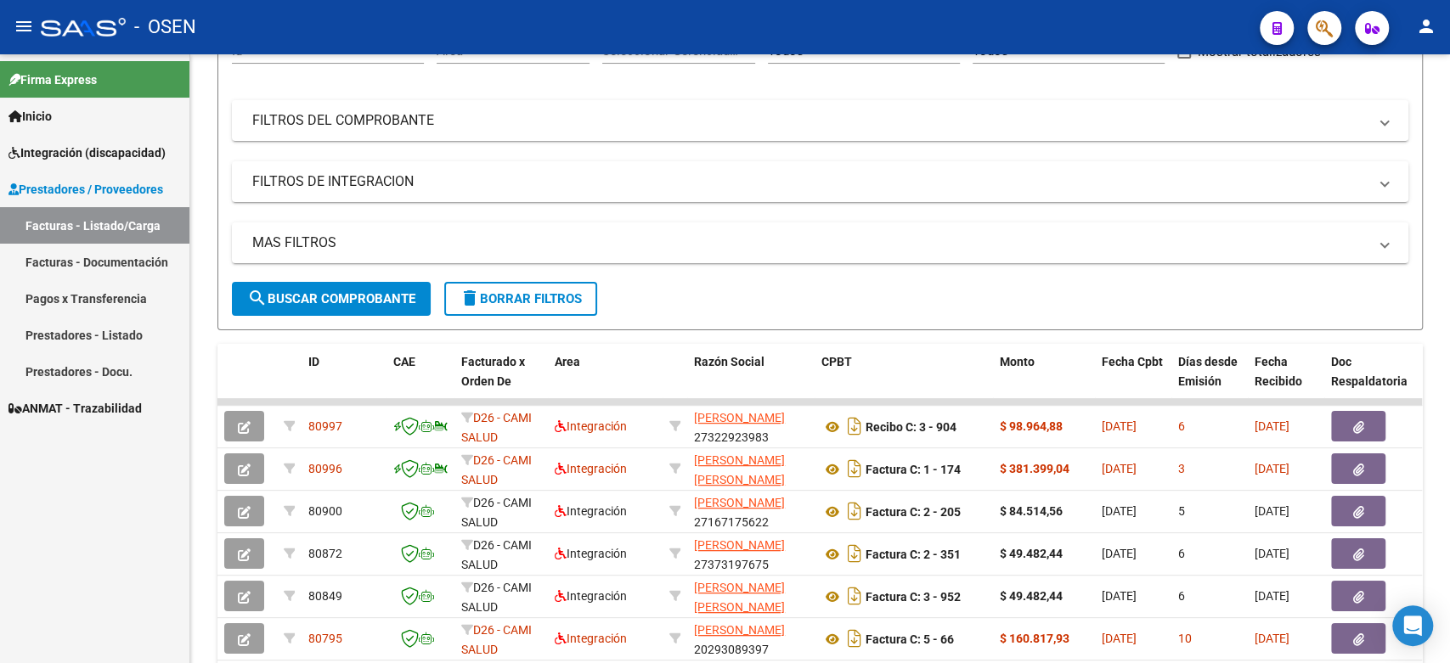
click at [1426, 20] on mat-icon "person" at bounding box center [1426, 26] width 20 height 20
click at [1398, 103] on button "exit_to_app Salir" at bounding box center [1391, 112] width 104 height 41
